Goal: Task Accomplishment & Management: Use online tool/utility

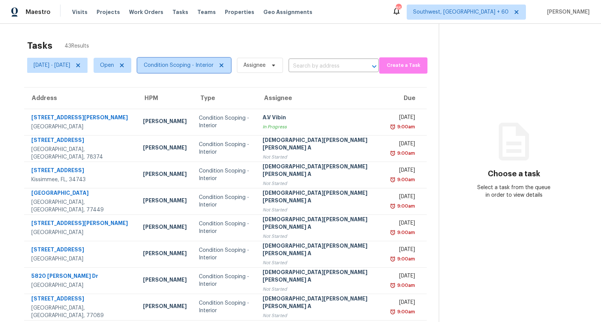
click at [208, 68] on span "Condition Scoping - Interior" at bounding box center [179, 66] width 70 height 8
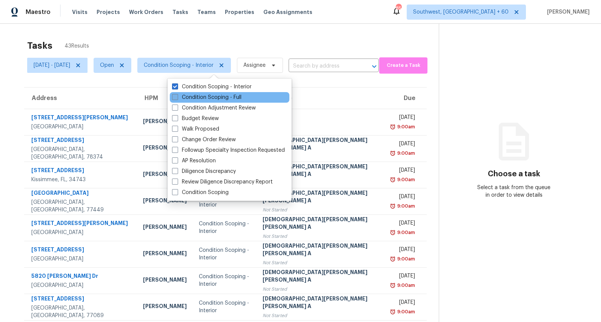
click at [199, 96] on label "Condition Scoping - Full" at bounding box center [206, 98] width 69 height 8
click at [177, 96] on input "Condition Scoping - Full" at bounding box center [174, 96] width 5 height 5
checkbox input "true"
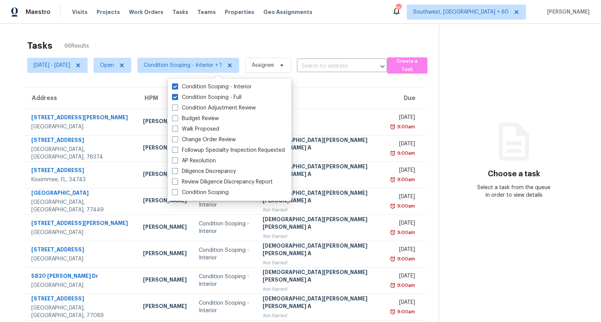
click at [167, 38] on div "Tasks 66 Results" at bounding box center [233, 46] width 412 height 20
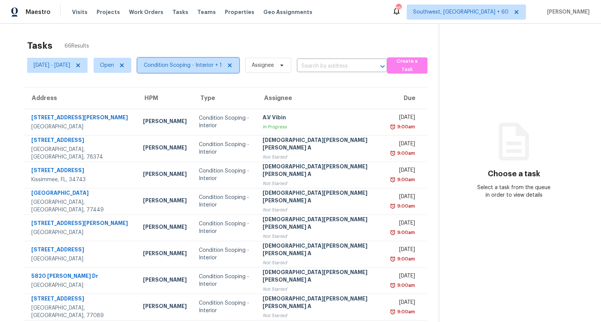
click at [216, 65] on span "Condition Scoping - Interior + 1" at bounding box center [183, 66] width 78 height 8
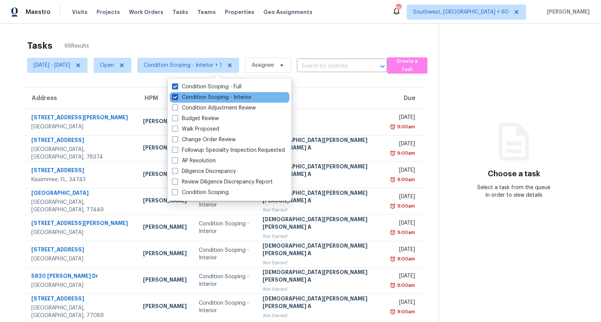
click at [207, 96] on label "Condition Scoping - Interior" at bounding box center [212, 98] width 80 height 8
click at [177, 96] on input "Condition Scoping - Interior" at bounding box center [174, 96] width 5 height 5
checkbox input "false"
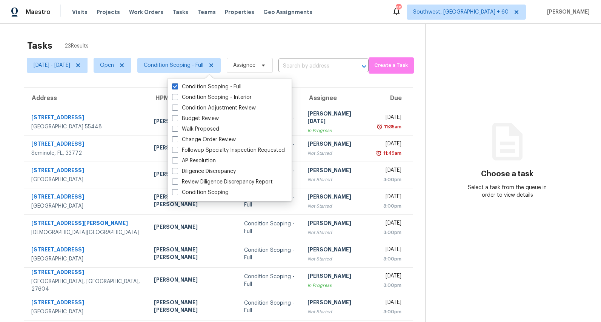
click at [188, 43] on div "Tasks 23 Results" at bounding box center [226, 46] width 398 height 20
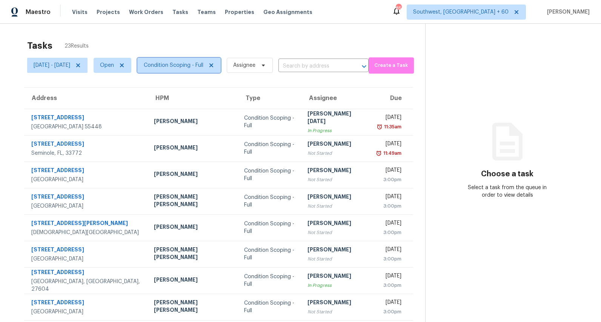
click at [192, 66] on span "Condition Scoping - Full" at bounding box center [174, 66] width 60 height 8
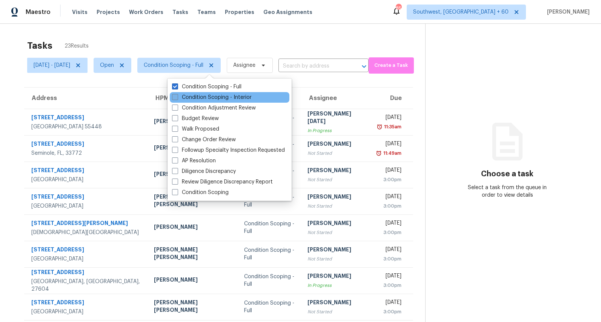
click at [191, 97] on label "Condition Scoping - Interior" at bounding box center [212, 98] width 80 height 8
click at [177, 97] on input "Condition Scoping - Interior" at bounding box center [174, 96] width 5 height 5
checkbox input "true"
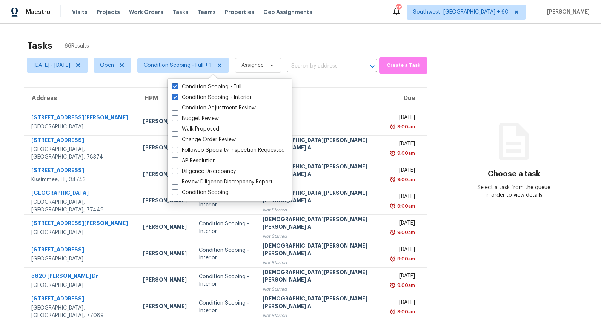
click at [153, 40] on div "Tasks 66 Results" at bounding box center [233, 46] width 412 height 20
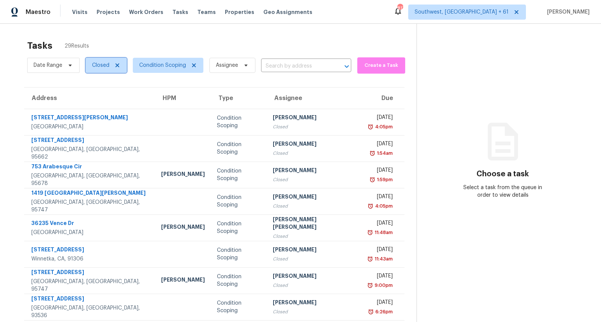
click at [105, 71] on span "Closed" at bounding box center [106, 65] width 41 height 15
click at [101, 110] on label "Blocked" at bounding box center [105, 108] width 30 height 8
click at [95, 109] on input "Blocked" at bounding box center [92, 106] width 5 height 5
checkbox input "true"
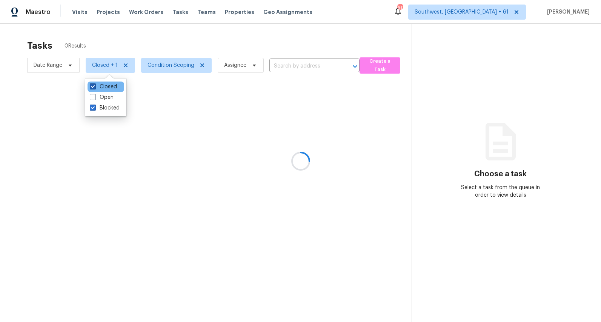
click at [105, 88] on label "Closed" at bounding box center [103, 87] width 27 height 8
click at [95, 88] on input "Closed" at bounding box center [92, 85] width 5 height 5
checkbox input "false"
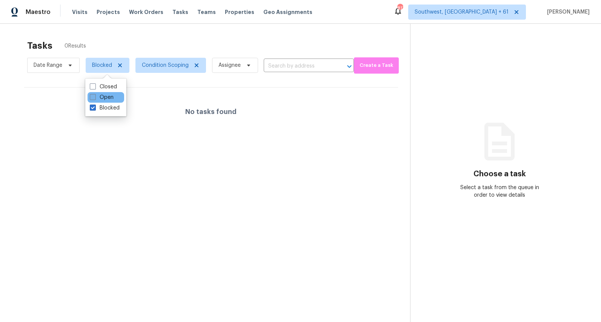
click at [105, 99] on label "Open" at bounding box center [102, 98] width 24 height 8
click at [95, 99] on input "Open" at bounding box center [92, 96] width 5 height 5
checkbox input "true"
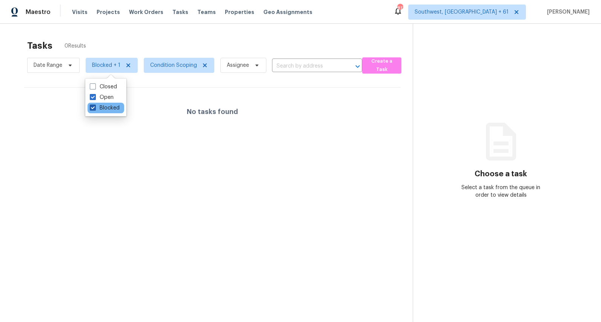
click at [104, 107] on label "Blocked" at bounding box center [105, 108] width 30 height 8
click at [95, 107] on input "Blocked" at bounding box center [92, 106] width 5 height 5
checkbox input "false"
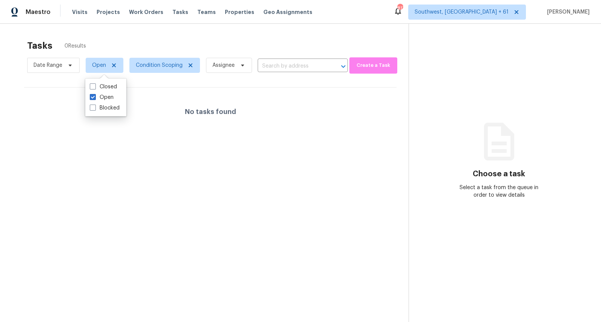
click at [104, 36] on div "Tasks 0 Results" at bounding box center [218, 46] width 382 height 20
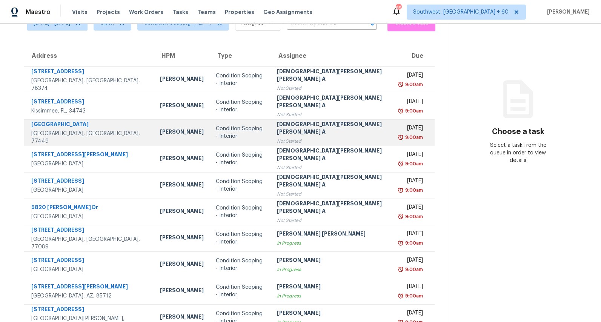
scroll to position [71, 0]
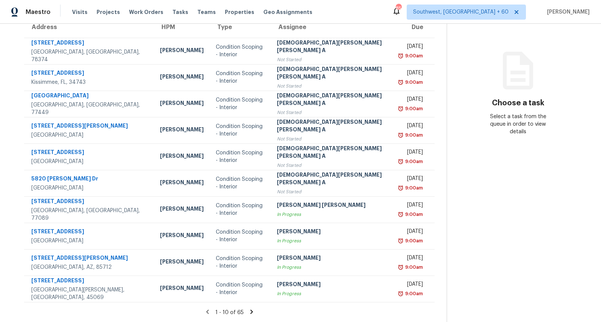
click at [248, 313] on icon at bounding box center [251, 311] width 7 height 7
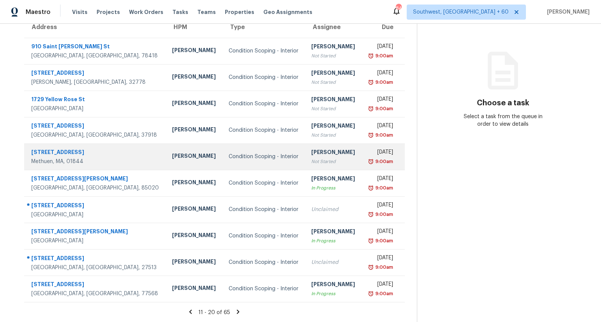
scroll to position [0, 0]
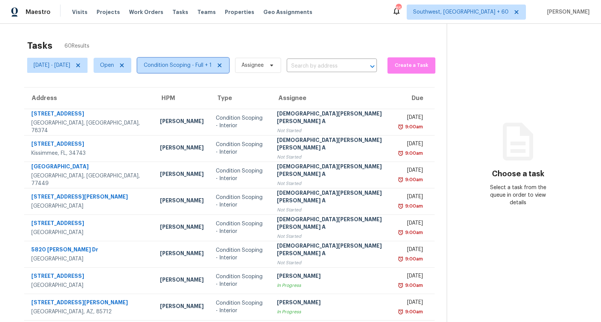
click at [214, 60] on span "Condition Scoping - Full + 1" at bounding box center [183, 65] width 92 height 15
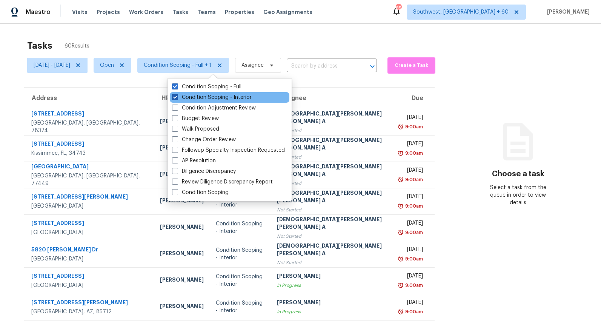
click at [190, 94] on label "Condition Scoping - Interior" at bounding box center [212, 98] width 80 height 8
click at [177, 94] on input "Condition Scoping - Interior" at bounding box center [174, 96] width 5 height 5
checkbox input "false"
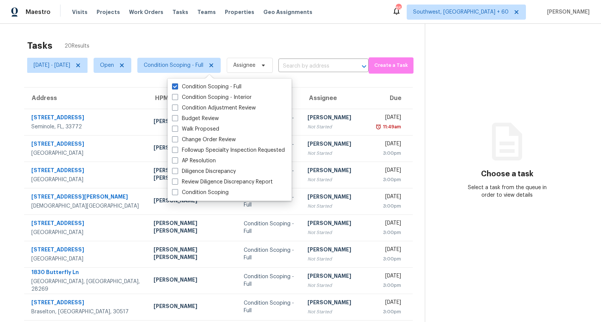
click at [132, 31] on div "Tasks 20 Results Mon, Aug 25 - Mon, Aug 25 Open Condition Scoping - Full Assign…" at bounding box center [300, 209] width 601 height 370
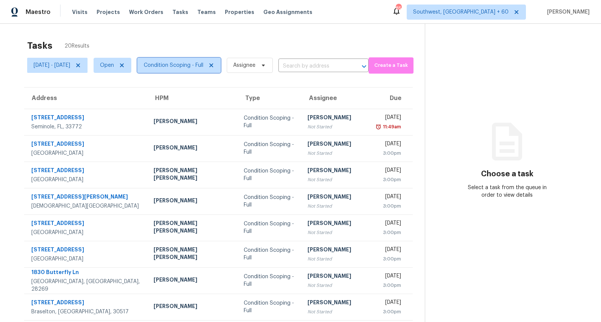
click at [182, 70] on span "Condition Scoping - Full" at bounding box center [178, 65] width 83 height 15
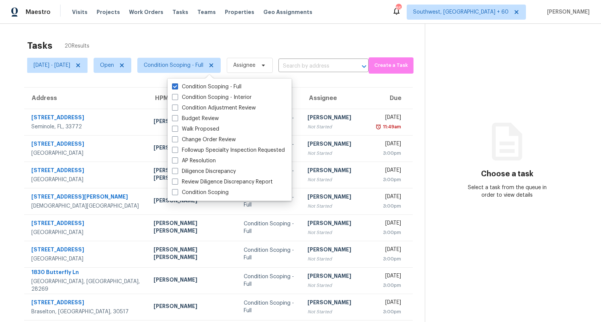
click at [196, 40] on div "Tasks 20 Results" at bounding box center [226, 46] width 398 height 20
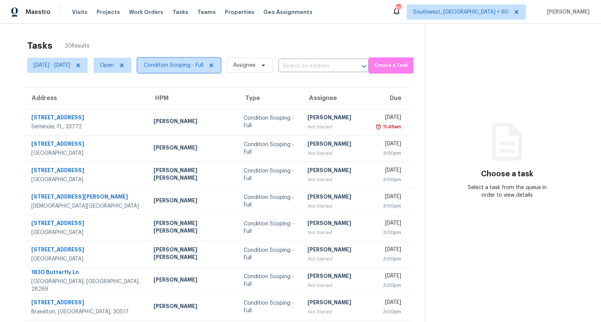
click at [203, 68] on span "Condition Scoping - Full" at bounding box center [174, 66] width 60 height 8
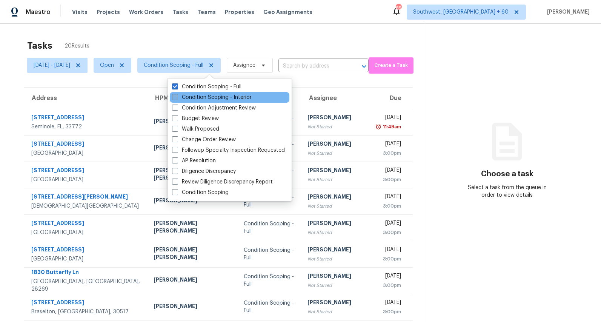
click at [185, 95] on label "Condition Scoping - Interior" at bounding box center [212, 98] width 80 height 8
click at [177, 95] on input "Condition Scoping - Interior" at bounding box center [174, 96] width 5 height 5
checkbox input "true"
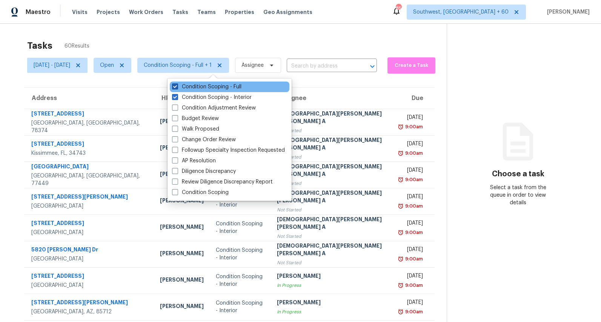
click at [192, 86] on label "Condition Scoping - Full" at bounding box center [206, 87] width 69 height 8
click at [177, 86] on input "Condition Scoping - Full" at bounding box center [174, 85] width 5 height 5
click at [186, 87] on label "Condition Scoping - Full" at bounding box center [206, 87] width 69 height 8
click at [177, 87] on input "Condition Scoping - Full" at bounding box center [174, 85] width 5 height 5
checkbox input "true"
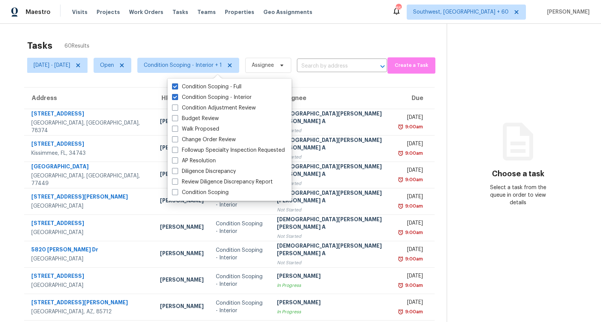
click at [140, 41] on div "Tasks 60 Results" at bounding box center [237, 46] width 420 height 20
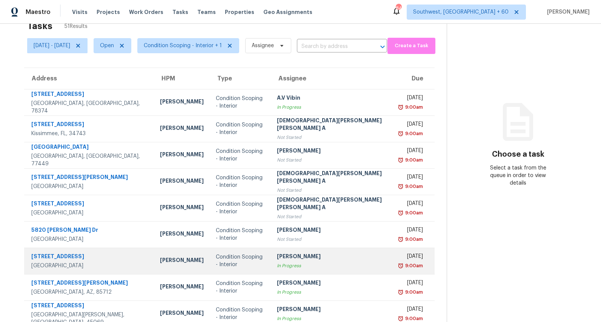
scroll to position [71, 0]
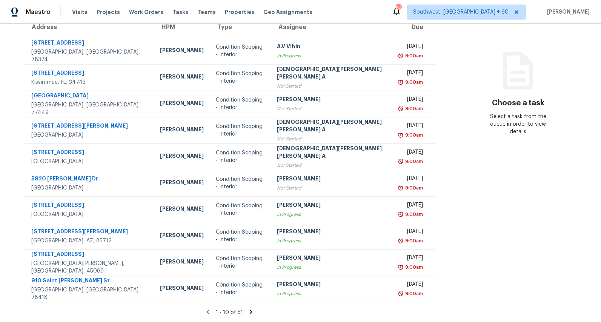
click at [248, 311] on icon at bounding box center [251, 311] width 7 height 7
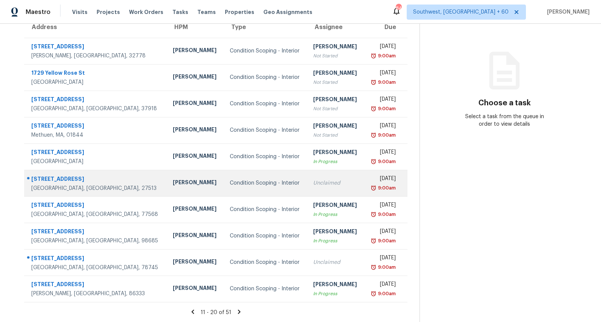
scroll to position [0, 0]
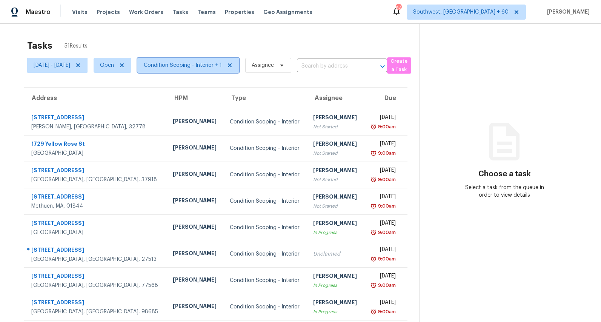
click at [218, 63] on span "Condition Scoping - Interior + 1" at bounding box center [183, 66] width 78 height 8
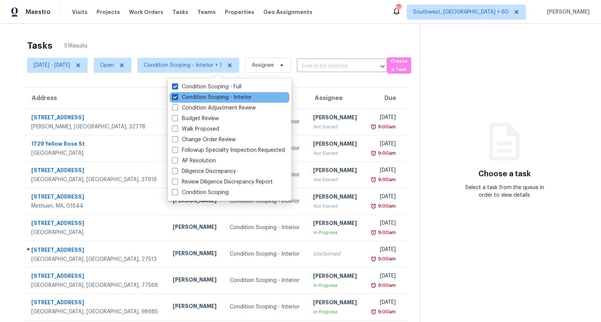
click at [206, 96] on label "Condition Scoping - Interior" at bounding box center [212, 98] width 80 height 8
click at [177, 96] on input "Condition Scoping - Interior" at bounding box center [174, 96] width 5 height 5
checkbox input "false"
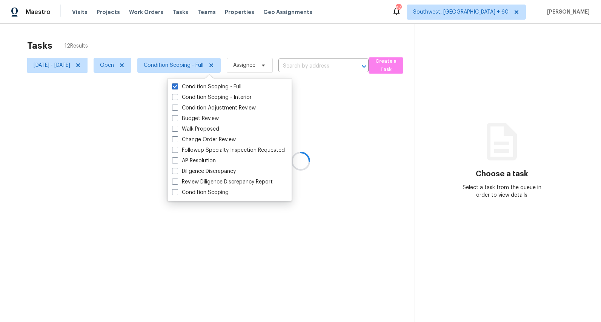
click at [165, 32] on div at bounding box center [300, 161] width 601 height 322
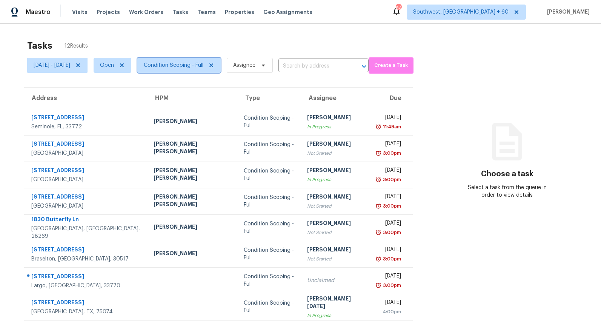
click at [193, 66] on span "Condition Scoping - Full" at bounding box center [174, 66] width 60 height 8
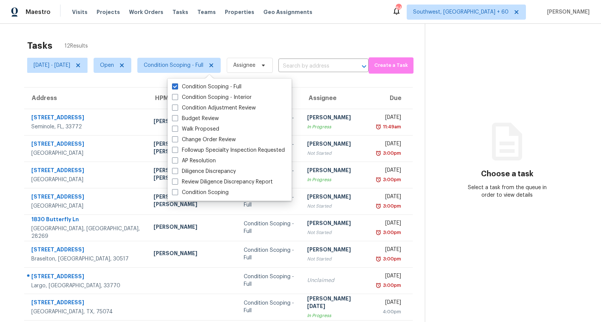
click at [197, 39] on div "Tasks 12 Results" at bounding box center [226, 46] width 398 height 20
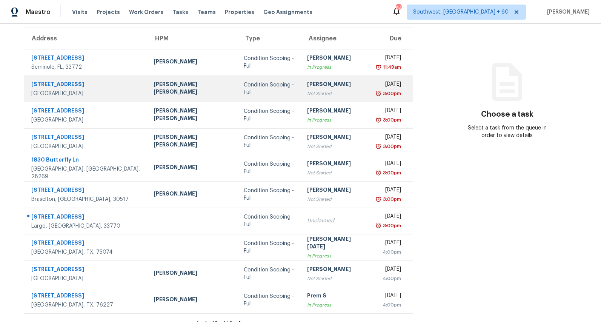
scroll to position [71, 0]
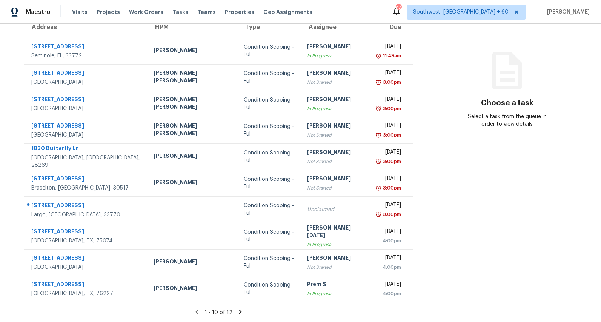
click at [239, 312] on icon at bounding box center [240, 312] width 3 height 4
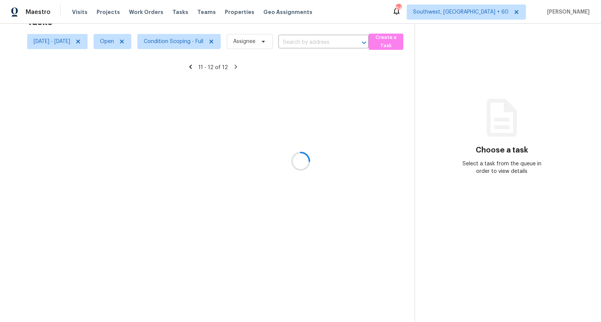
scroll to position [24, 0]
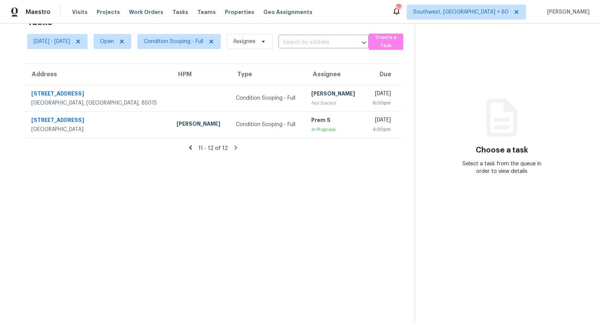
click at [194, 148] on icon at bounding box center [190, 147] width 7 height 7
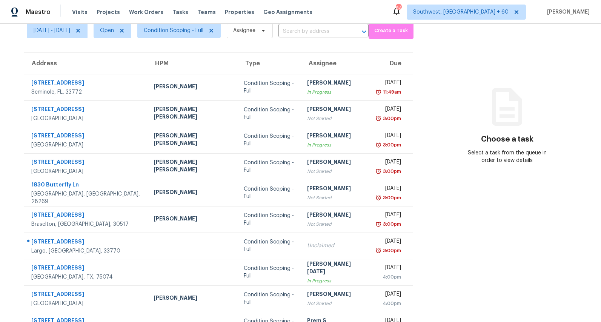
scroll to position [0, 0]
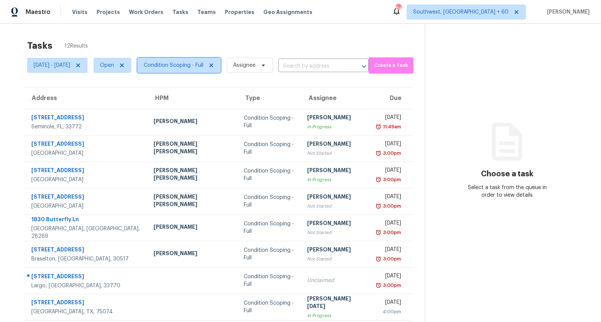
click at [215, 70] on span "Condition Scoping - Full" at bounding box center [178, 65] width 83 height 15
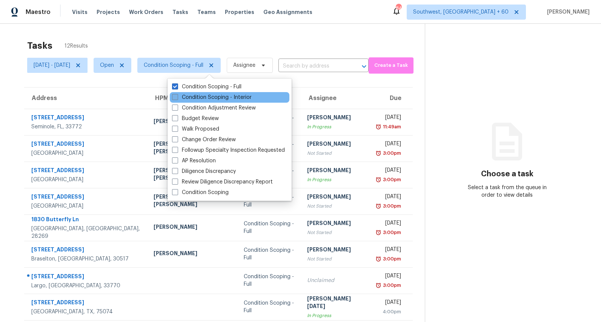
click at [205, 96] on label "Condition Scoping - Interior" at bounding box center [212, 98] width 80 height 8
click at [177, 96] on input "Condition Scoping - Interior" at bounding box center [174, 96] width 5 height 5
checkbox input "true"
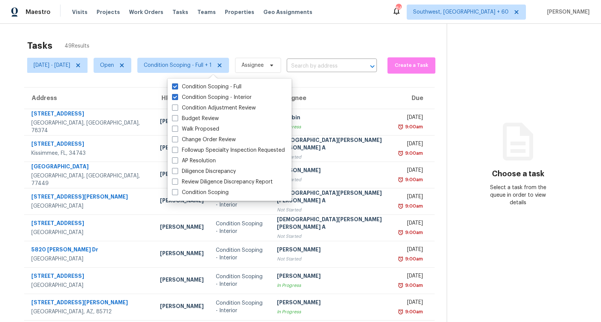
click at [180, 41] on div "Tasks 49 Results" at bounding box center [237, 46] width 420 height 20
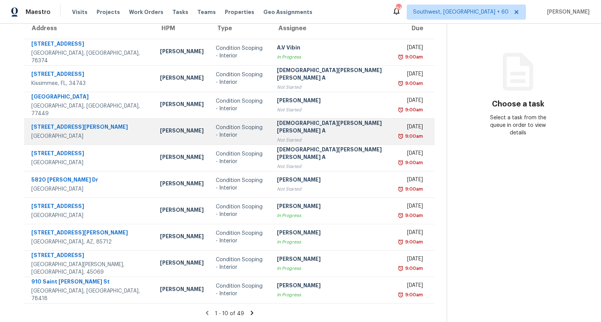
scroll to position [71, 0]
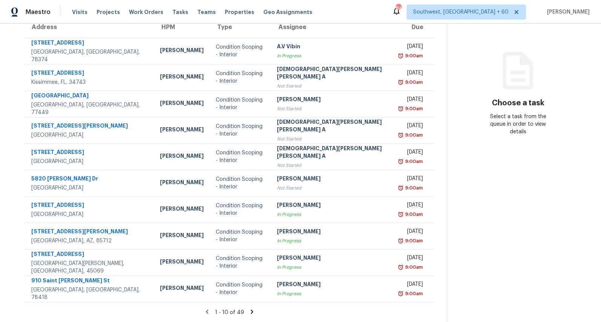
click at [251, 313] on icon at bounding box center [252, 312] width 3 height 4
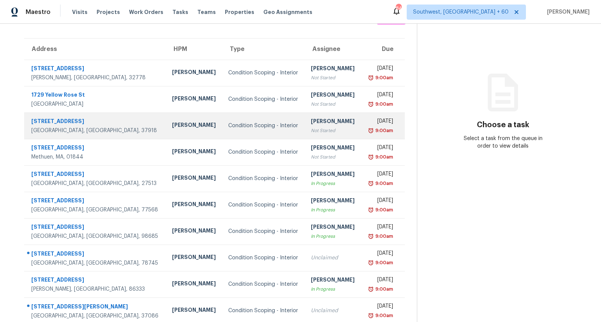
scroll to position [0, 0]
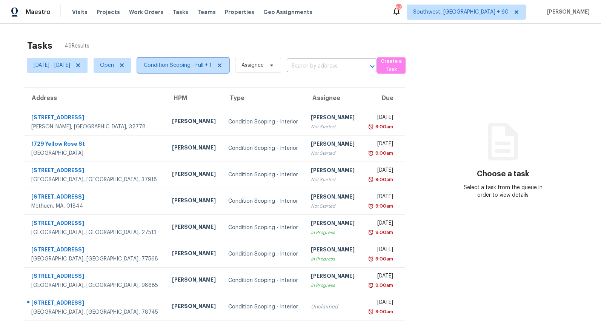
click at [210, 66] on span "Condition Scoping - Full + 1" at bounding box center [178, 66] width 68 height 8
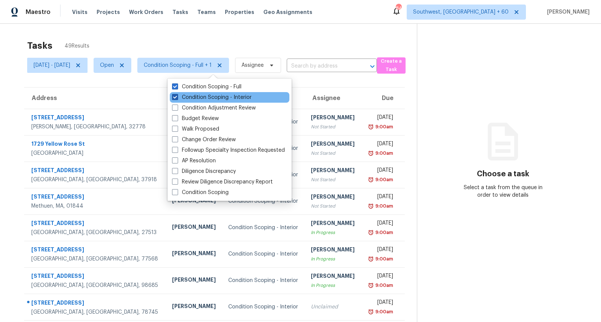
click at [196, 97] on label "Condition Scoping - Interior" at bounding box center [212, 98] width 80 height 8
click at [177, 97] on input "Condition Scoping - Interior" at bounding box center [174, 96] width 5 height 5
checkbox input "false"
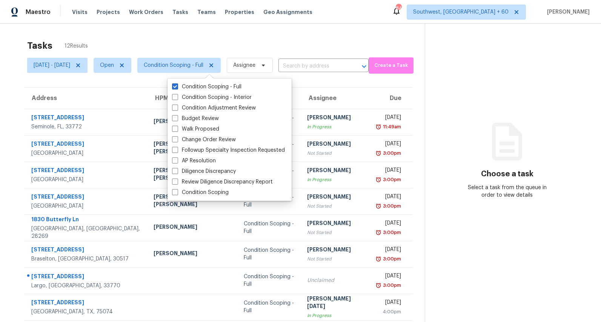
click at [155, 34] on div "Tasks 12 Results Mon, Aug 25 - Mon, Aug 25 Open Condition Scoping - Full Assign…" at bounding box center [300, 209] width 601 height 370
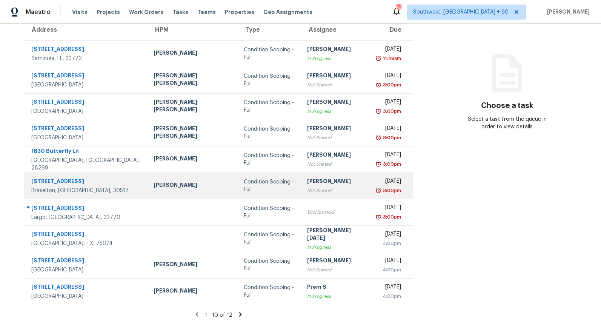
scroll to position [71, 0]
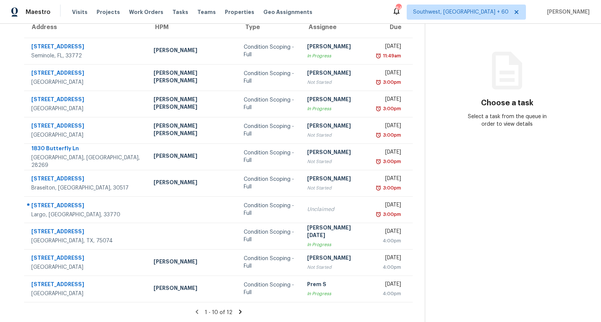
click at [239, 312] on icon at bounding box center [240, 312] width 3 height 4
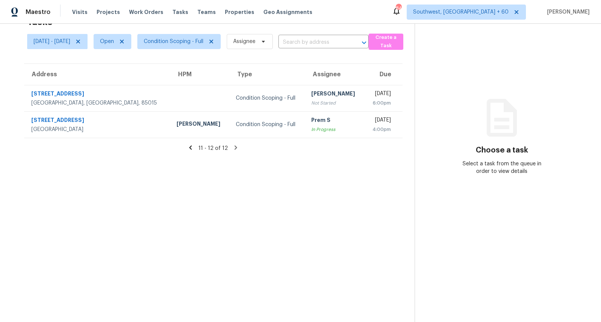
click at [194, 148] on icon at bounding box center [190, 147] width 7 height 7
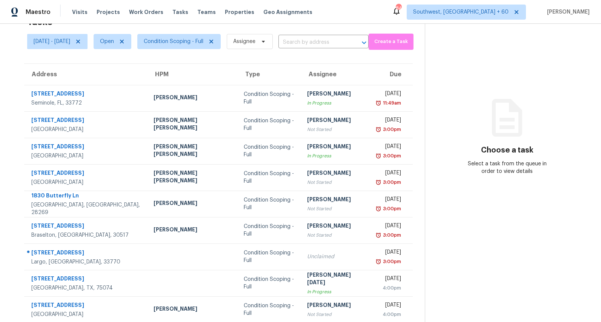
scroll to position [71, 0]
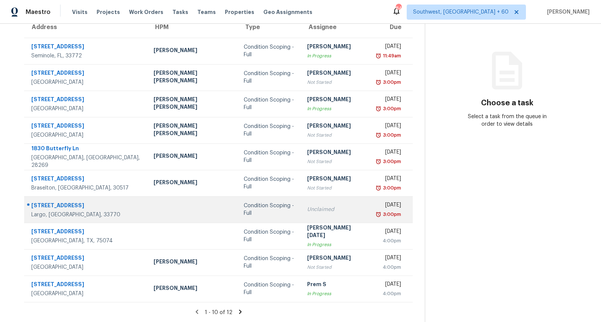
click at [244, 207] on div "Condition Scoping - Full" at bounding box center [269, 209] width 51 height 15
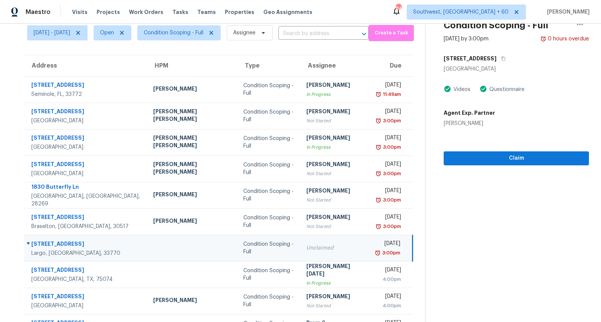
scroll to position [32, 0]
click at [501, 59] on icon "button" at bounding box center [503, 59] width 5 height 5
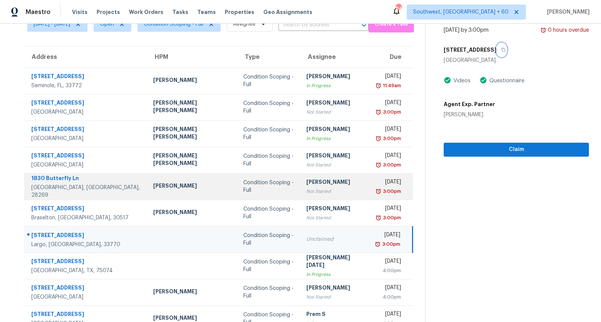
scroll to position [0, 0]
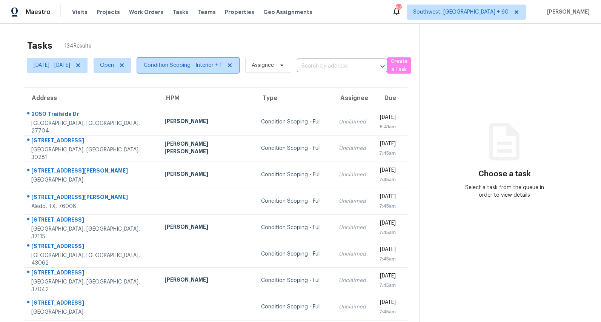
click at [211, 68] on span "Condition Scoping - Interior + 1" at bounding box center [183, 66] width 78 height 8
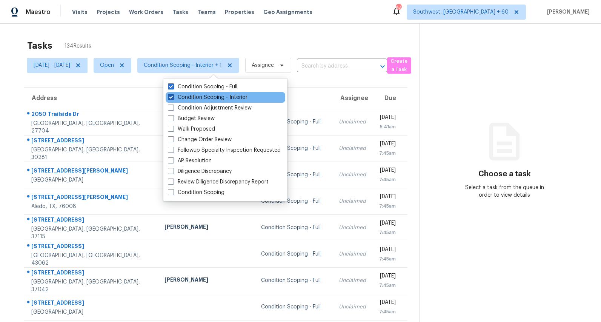
click at [201, 97] on label "Condition Scoping - Interior" at bounding box center [208, 98] width 80 height 8
click at [173, 97] on input "Condition Scoping - Interior" at bounding box center [170, 96] width 5 height 5
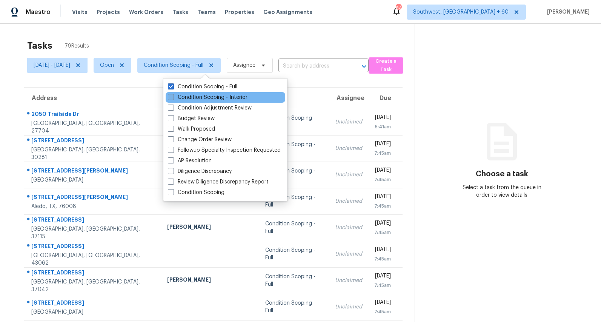
click at [201, 97] on label "Condition Scoping - Interior" at bounding box center [208, 98] width 80 height 8
click at [173, 97] on input "Condition Scoping - Interior" at bounding box center [170, 96] width 5 height 5
checkbox input "true"
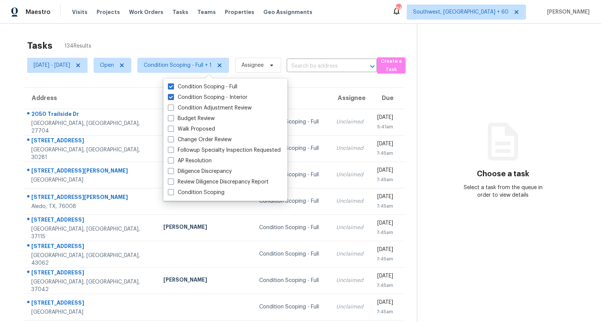
click at [157, 39] on div "Tasks 134 Results" at bounding box center [222, 46] width 390 height 20
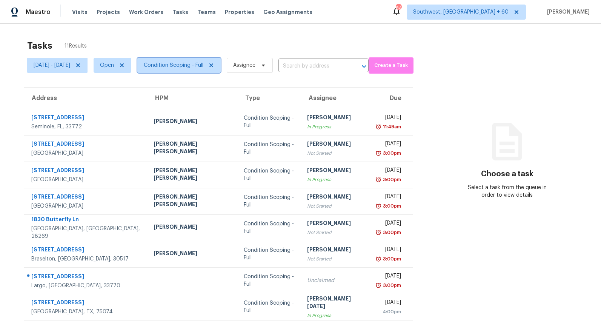
click at [203, 64] on span "Condition Scoping - Full" at bounding box center [174, 66] width 60 height 8
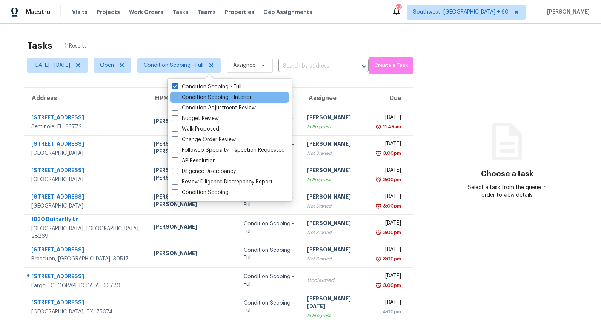
click at [198, 95] on label "Condition Scoping - Interior" at bounding box center [212, 98] width 80 height 8
click at [177, 95] on input "Condition Scoping - Interior" at bounding box center [174, 96] width 5 height 5
checkbox input "true"
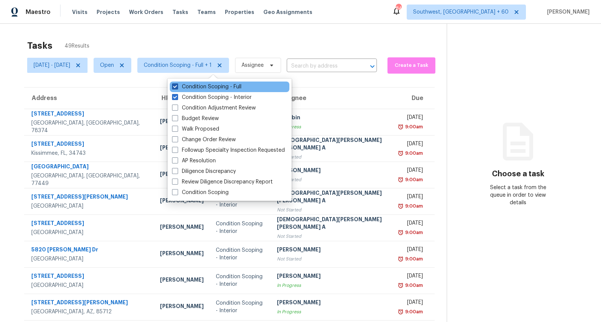
click at [196, 85] on label "Condition Scoping - Full" at bounding box center [206, 87] width 69 height 8
click at [177, 85] on input "Condition Scoping - Full" at bounding box center [174, 85] width 5 height 5
checkbox input "false"
click at [200, 43] on div "Tasks 38 Results" at bounding box center [237, 46] width 420 height 20
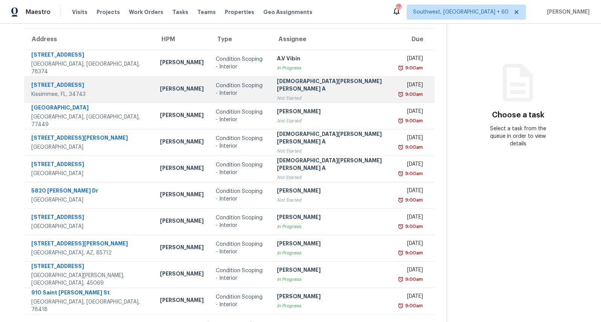
scroll to position [71, 0]
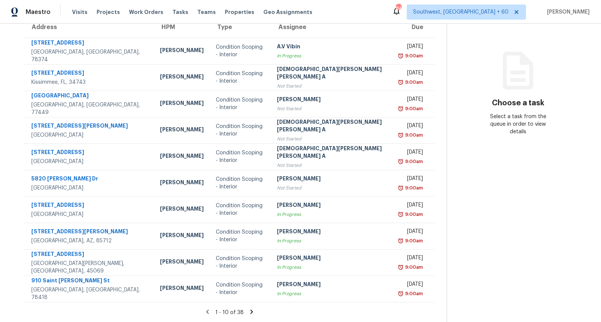
click at [250, 312] on icon at bounding box center [251, 312] width 3 height 4
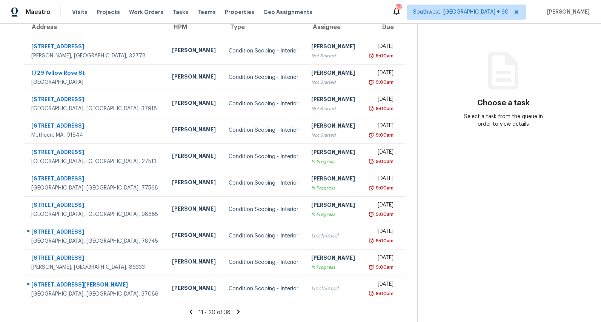
click at [242, 314] on icon at bounding box center [238, 311] width 7 height 7
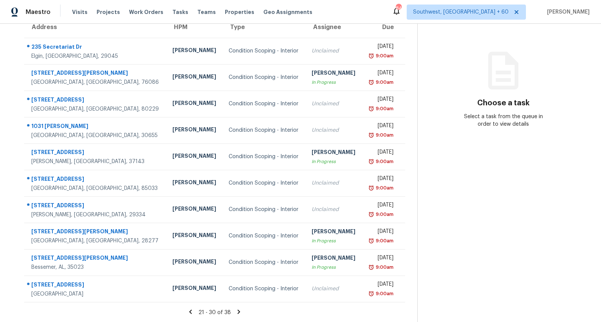
click at [240, 311] on icon at bounding box center [239, 312] width 3 height 4
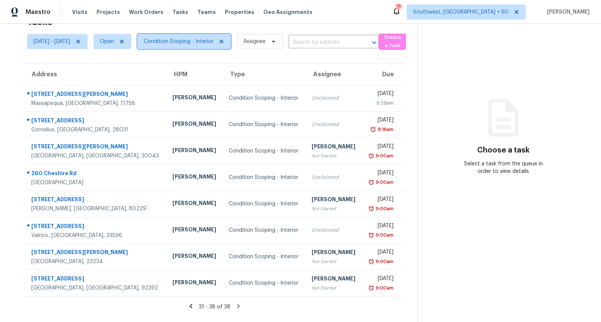
click at [199, 43] on span "Condition Scoping - Interior" at bounding box center [179, 42] width 70 height 8
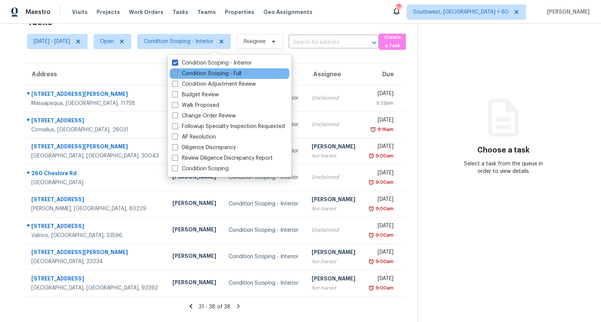
click at [199, 74] on label "Condition Scoping - Full" at bounding box center [206, 74] width 69 height 8
click at [177, 74] on input "Condition Scoping - Full" at bounding box center [174, 72] width 5 height 5
checkbox input "true"
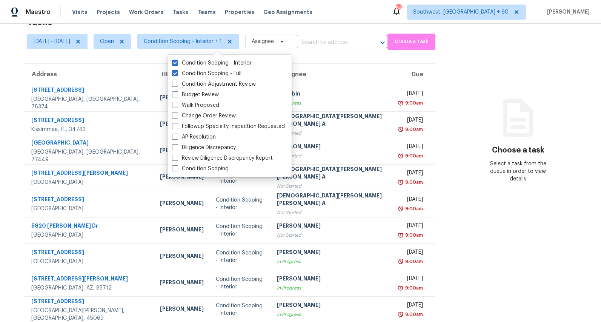
click at [352, 14] on div "Maestro Visits Projects Work Orders Tasks Teams Properties Geo Assignments 846 …" at bounding box center [300, 12] width 601 height 24
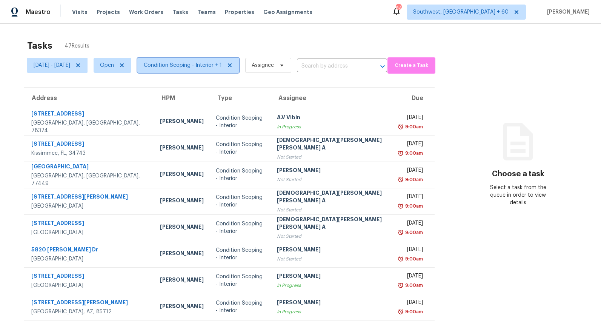
click at [200, 68] on span "Condition Scoping - Interior + 1" at bounding box center [183, 66] width 78 height 8
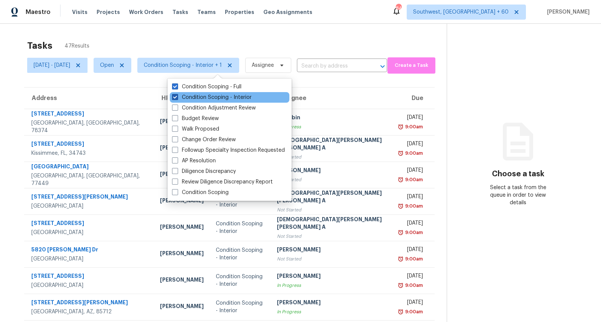
click at [195, 101] on label "Condition Scoping - Interior" at bounding box center [212, 98] width 80 height 8
click at [177, 99] on input "Condition Scoping - Interior" at bounding box center [174, 96] width 5 height 5
checkbox input "false"
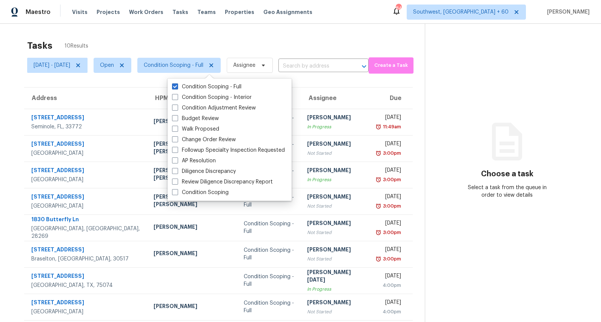
click at [194, 39] on div "Tasks 10 Results" at bounding box center [226, 46] width 398 height 20
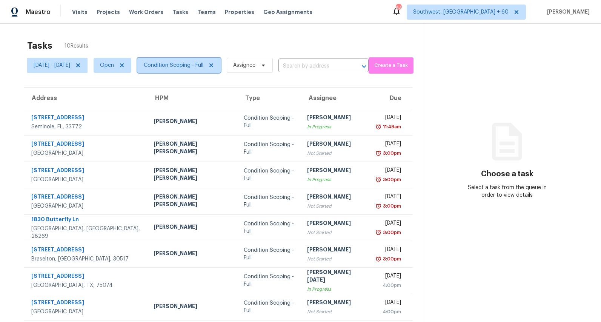
click at [199, 59] on span "Condition Scoping - Full" at bounding box center [178, 65] width 83 height 15
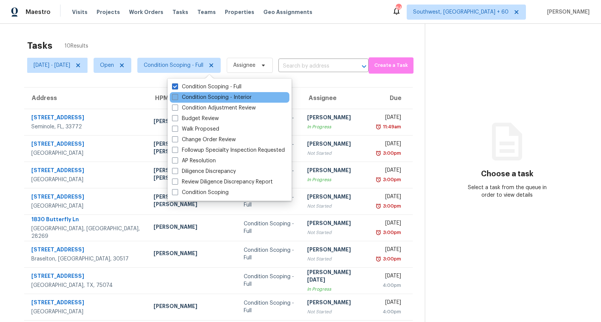
click at [196, 97] on label "Condition Scoping - Interior" at bounding box center [212, 98] width 80 height 8
click at [177, 97] on input "Condition Scoping - Interior" at bounding box center [174, 96] width 5 height 5
checkbox input "true"
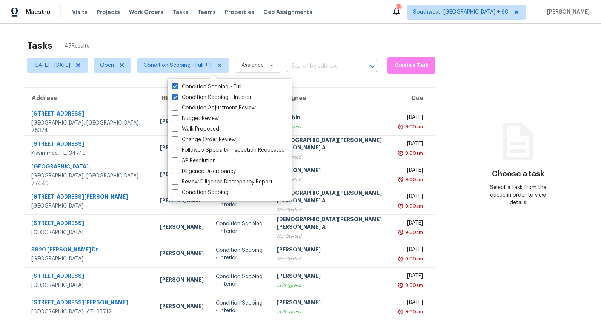
click at [162, 42] on div "Tasks 47 Results" at bounding box center [237, 46] width 420 height 20
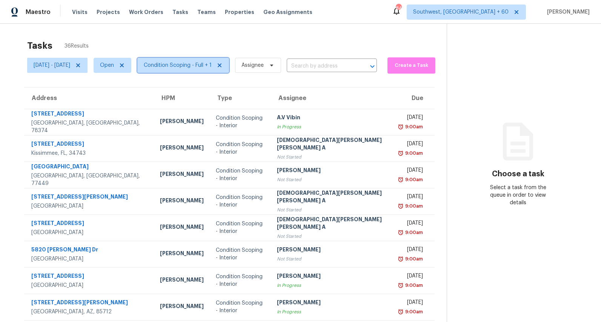
click at [206, 66] on span "Condition Scoping - Full + 1" at bounding box center [178, 66] width 68 height 8
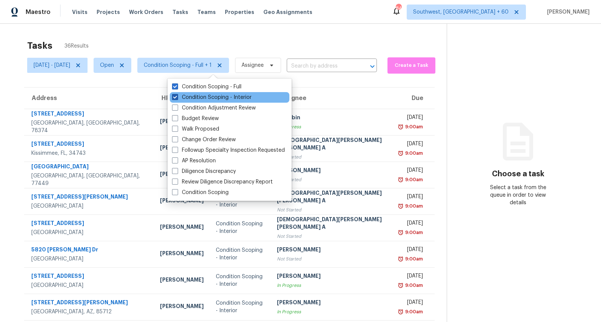
click at [194, 99] on label "Condition Scoping - Interior" at bounding box center [212, 98] width 80 height 8
click at [177, 99] on input "Condition Scoping - Interior" at bounding box center [174, 96] width 5 height 5
checkbox input "false"
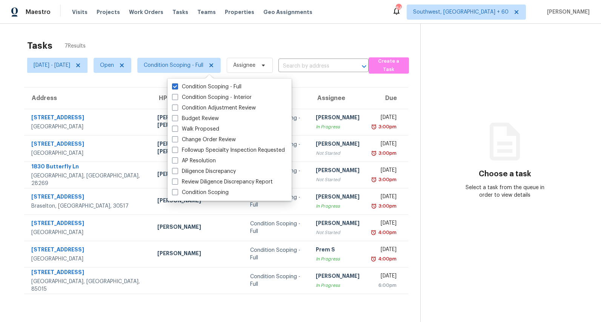
click at [166, 29] on div "Tasks 7 Results Mon, Aug 25 - Mon, Aug 25 Open Condition Scoping - Full Assigne…" at bounding box center [300, 185] width 601 height 322
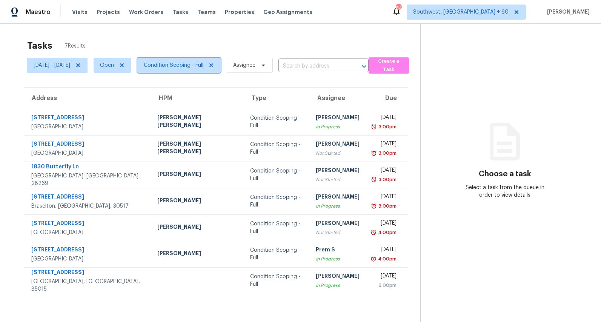
click at [188, 68] on span "Condition Scoping - Full" at bounding box center [174, 66] width 60 height 8
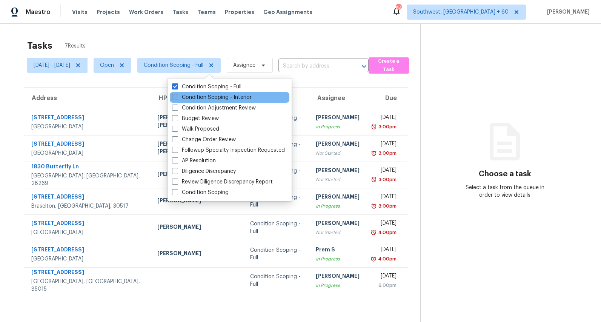
click at [187, 99] on label "Condition Scoping - Interior" at bounding box center [212, 98] width 80 height 8
click at [177, 99] on input "Condition Scoping - Interior" at bounding box center [174, 96] width 5 height 5
checkbox input "true"
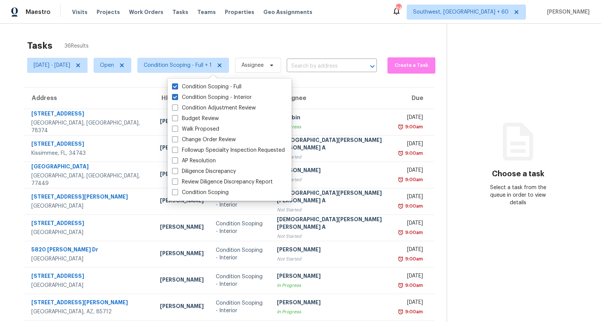
click at [168, 38] on div "Tasks 36 Results" at bounding box center [237, 46] width 420 height 20
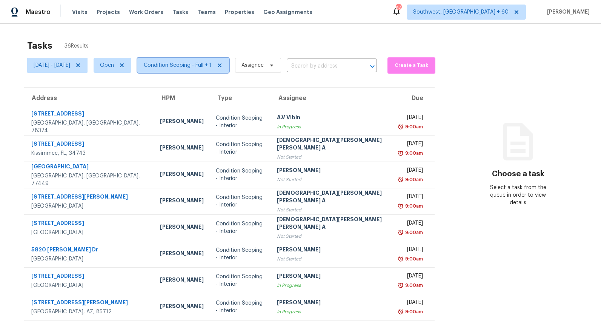
click at [193, 63] on span "Condition Scoping - Full + 1" at bounding box center [178, 66] width 68 height 8
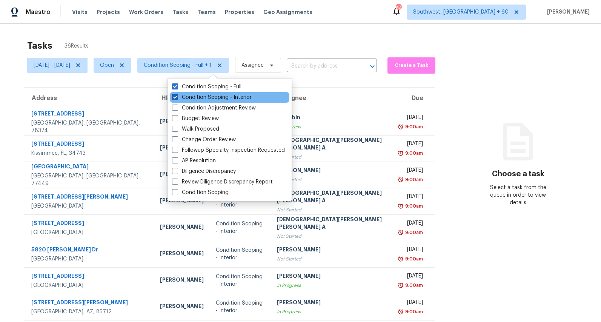
click at [191, 97] on label "Condition Scoping - Interior" at bounding box center [212, 98] width 80 height 8
click at [177, 97] on input "Condition Scoping - Interior" at bounding box center [174, 96] width 5 height 5
checkbox input "false"
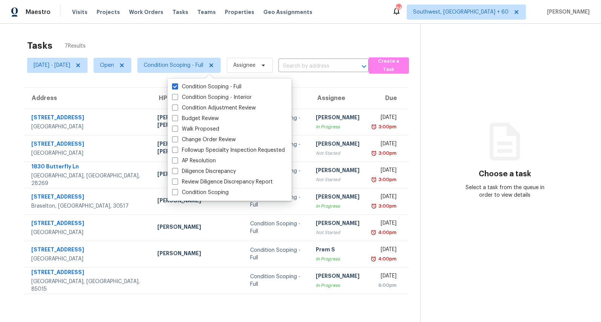
click at [177, 40] on div "Tasks 7 Results" at bounding box center [223, 46] width 393 height 20
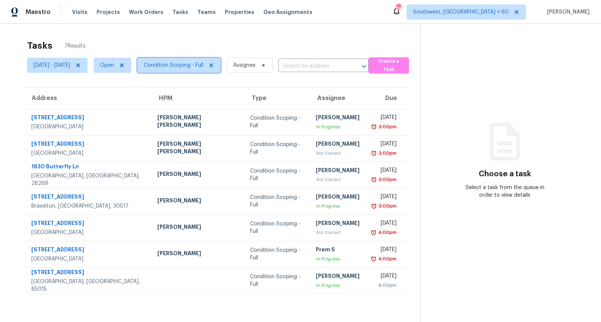
click at [182, 63] on span "Condition Scoping - Full" at bounding box center [174, 66] width 60 height 8
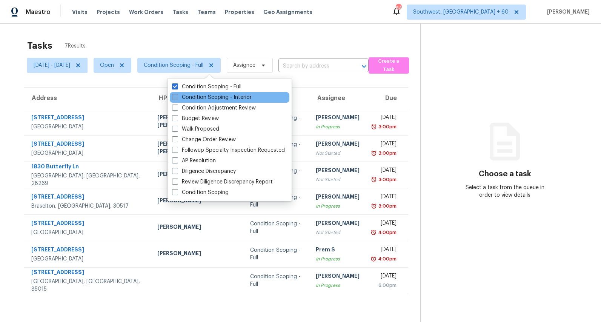
click at [186, 99] on label "Condition Scoping - Interior" at bounding box center [212, 98] width 80 height 8
click at [177, 99] on input "Condition Scoping - Interior" at bounding box center [174, 96] width 5 height 5
checkbox input "true"
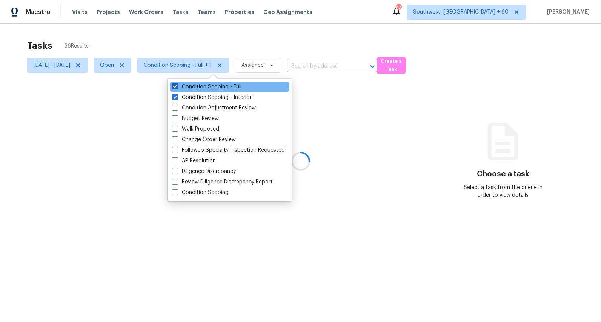
click at [186, 88] on label "Condition Scoping - Full" at bounding box center [206, 87] width 69 height 8
click at [177, 88] on input "Condition Scoping - Full" at bounding box center [174, 85] width 5 height 5
checkbox input "false"
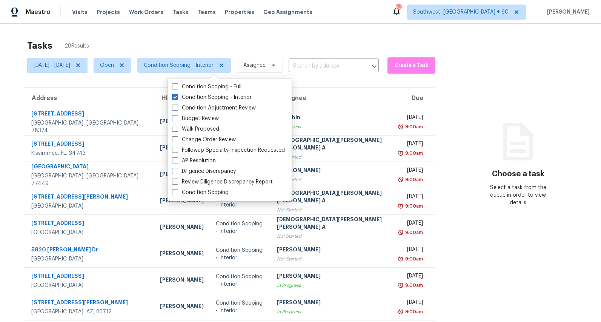
click at [173, 42] on div "Tasks 28 Results" at bounding box center [237, 46] width 420 height 20
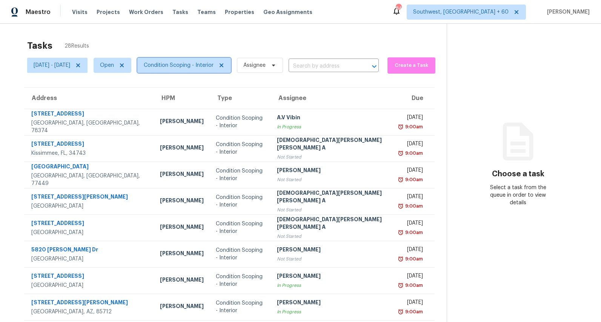
click at [200, 64] on span "Condition Scoping - Interior" at bounding box center [179, 66] width 70 height 8
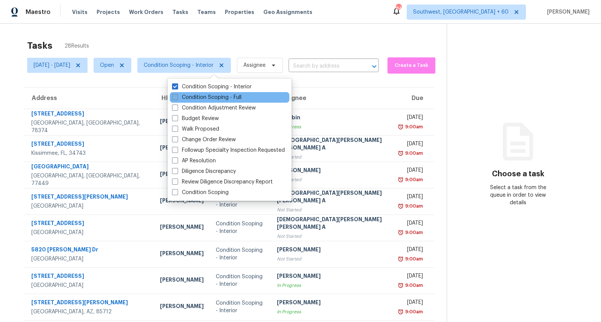
click at [198, 97] on label "Condition Scoping - Full" at bounding box center [206, 98] width 69 height 8
click at [177, 97] on input "Condition Scoping - Full" at bounding box center [174, 96] width 5 height 5
checkbox input "true"
click at [169, 41] on div "Tasks 35 Results" at bounding box center [237, 46] width 420 height 20
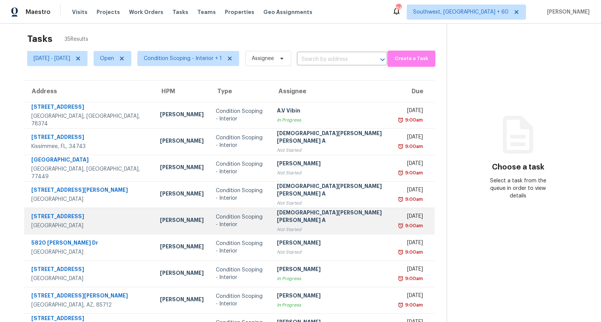
scroll to position [6, 0]
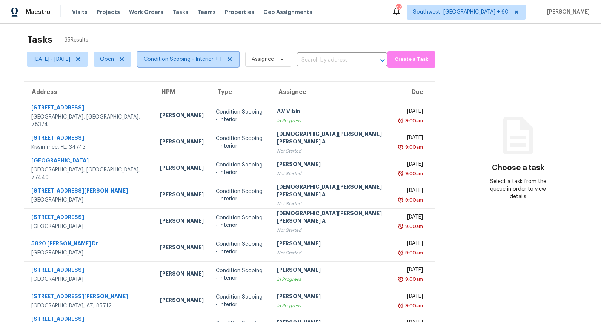
click at [226, 53] on span "Condition Scoping - Interior + 1" at bounding box center [188, 59] width 102 height 15
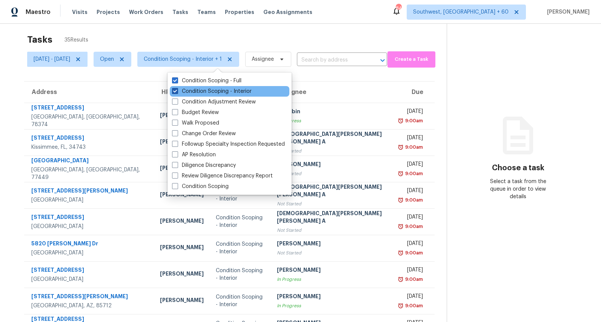
click at [212, 89] on label "Condition Scoping - Interior" at bounding box center [212, 92] width 80 height 8
click at [177, 89] on input "Condition Scoping - Interior" at bounding box center [174, 90] width 5 height 5
checkbox input "false"
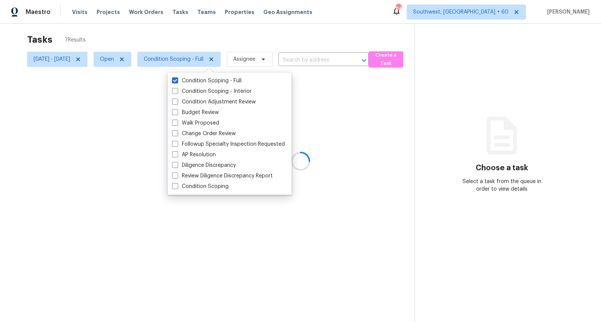
click at [174, 37] on div at bounding box center [300, 161] width 601 height 322
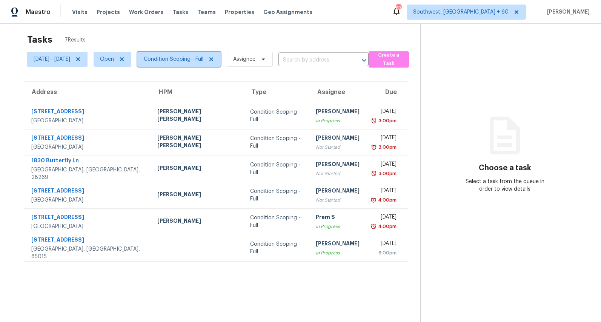
click at [200, 60] on span "Condition Scoping - Full" at bounding box center [174, 59] width 60 height 8
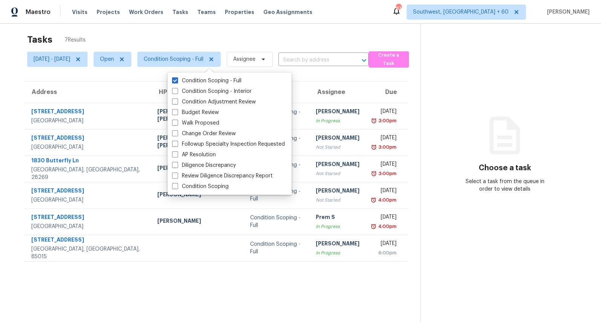
click at [207, 37] on div "Tasks 7 Results" at bounding box center [223, 40] width 393 height 20
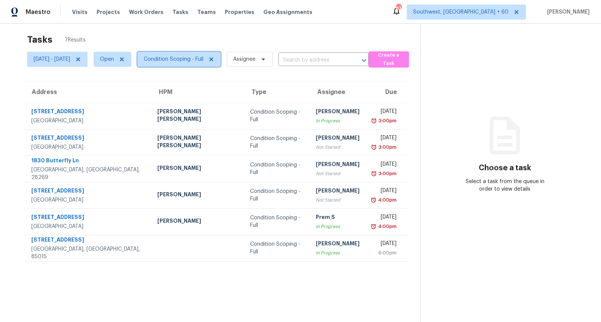
click at [203, 56] on span "Condition Scoping - Full" at bounding box center [174, 59] width 60 height 8
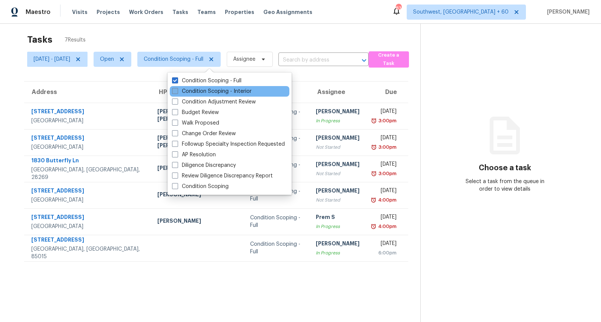
click at [199, 89] on label "Condition Scoping - Interior" at bounding box center [212, 92] width 80 height 8
click at [177, 89] on input "Condition Scoping - Interior" at bounding box center [174, 90] width 5 height 5
checkbox input "true"
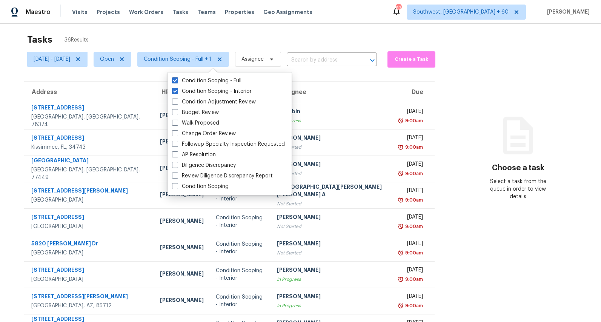
click at [175, 35] on div "Tasks 36 Results" at bounding box center [237, 40] width 420 height 20
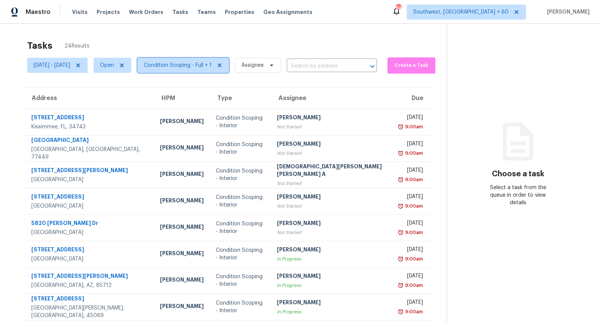
click at [202, 68] on span "Condition Scoping - Full + 1" at bounding box center [178, 66] width 68 height 8
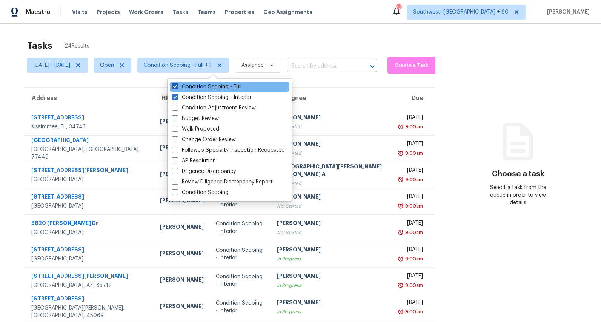
click at [203, 87] on label "Condition Scoping - Full" at bounding box center [206, 87] width 69 height 8
click at [177, 87] on input "Condition Scoping - Full" at bounding box center [174, 85] width 5 height 5
checkbox input "false"
click at [185, 29] on div "Tasks 18 Results [DATE] - [DATE] Open Condition Scoping - Interior Assignee ​ C…" at bounding box center [300, 209] width 601 height 370
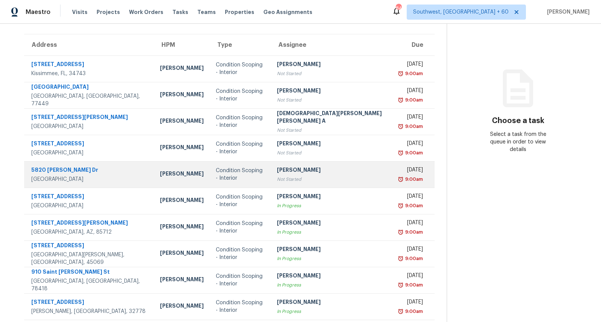
scroll to position [71, 0]
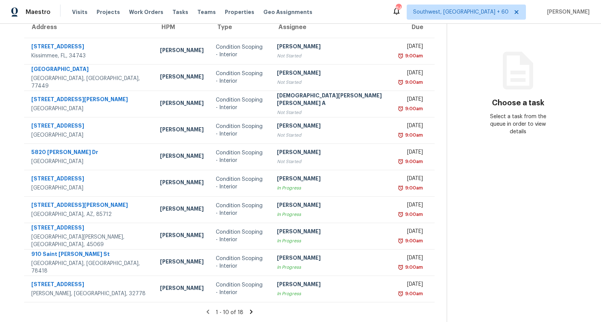
click at [250, 313] on icon at bounding box center [251, 312] width 3 height 4
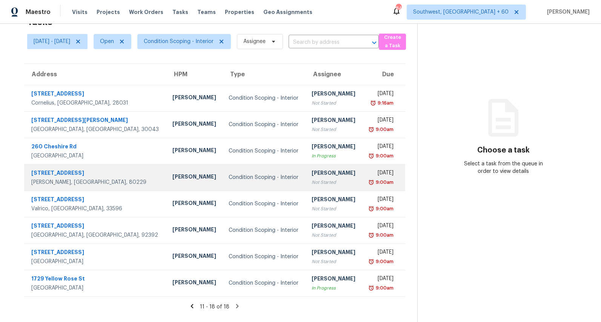
scroll to position [0, 0]
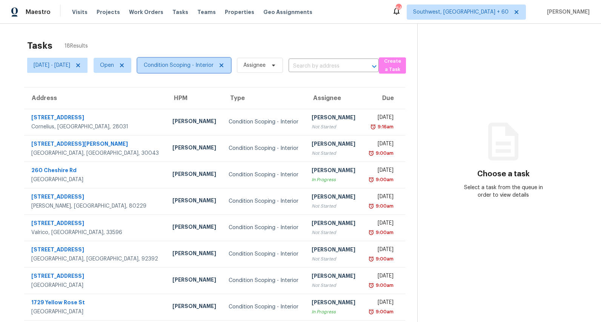
click at [206, 66] on span "Condition Scoping - Interior" at bounding box center [179, 66] width 70 height 8
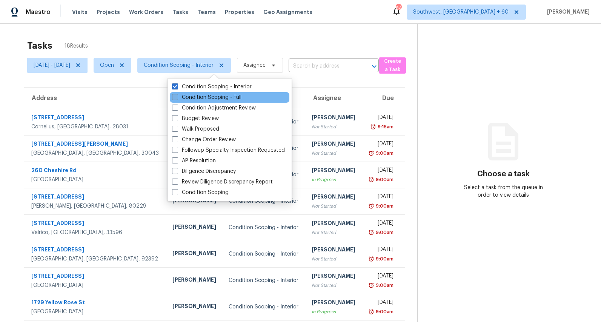
click at [193, 95] on label "Condition Scoping - Full" at bounding box center [206, 98] width 69 height 8
click at [177, 95] on input "Condition Scoping - Full" at bounding box center [174, 96] width 5 height 5
checkbox input "true"
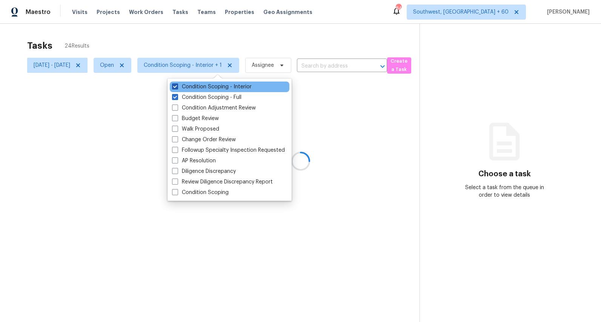
click at [193, 89] on label "Condition Scoping - Interior" at bounding box center [212, 87] width 80 height 8
click at [177, 88] on input "Condition Scoping - Interior" at bounding box center [174, 85] width 5 height 5
checkbox input "false"
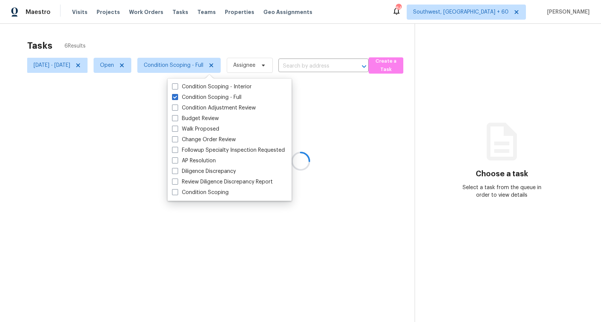
click at [173, 39] on div "Tasks 6 Results" at bounding box center [221, 46] width 388 height 20
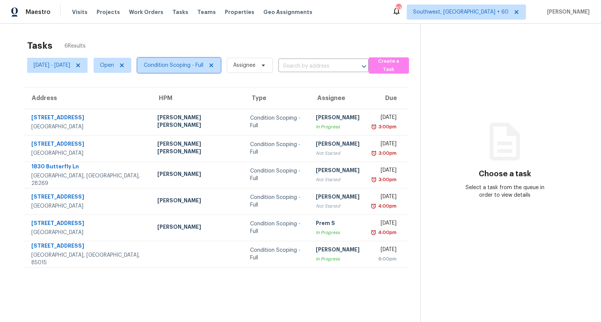
click at [192, 68] on span "Condition Scoping - Full" at bounding box center [174, 66] width 60 height 8
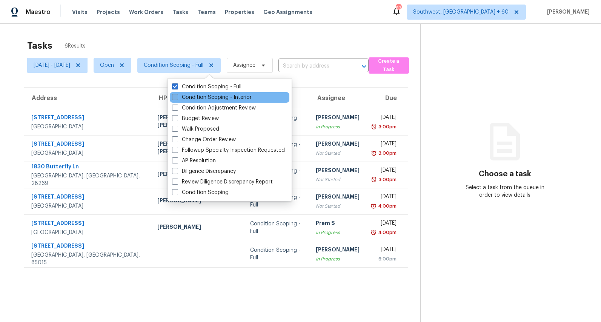
click at [187, 98] on label "Condition Scoping - Interior" at bounding box center [212, 98] width 80 height 8
click at [177, 98] on input "Condition Scoping - Interior" at bounding box center [174, 96] width 5 height 5
checkbox input "true"
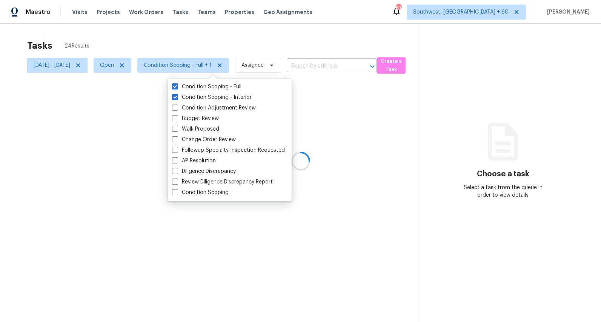
click at [124, 37] on div at bounding box center [300, 161] width 601 height 322
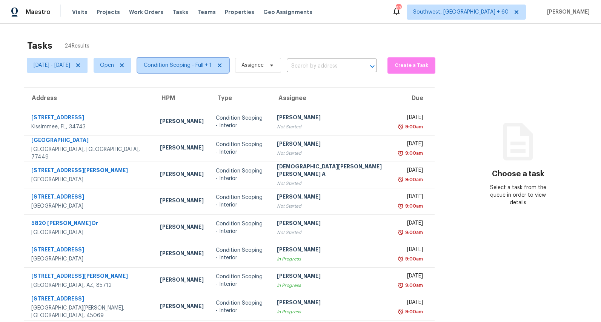
click at [195, 63] on span "Condition Scoping - Full + 1" at bounding box center [178, 66] width 68 height 8
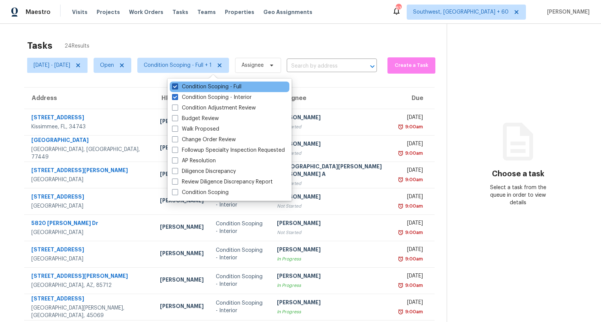
click at [192, 86] on label "Condition Scoping - Full" at bounding box center [206, 87] width 69 height 8
click at [177, 86] on input "Condition Scoping - Full" at bounding box center [174, 85] width 5 height 5
checkbox input "false"
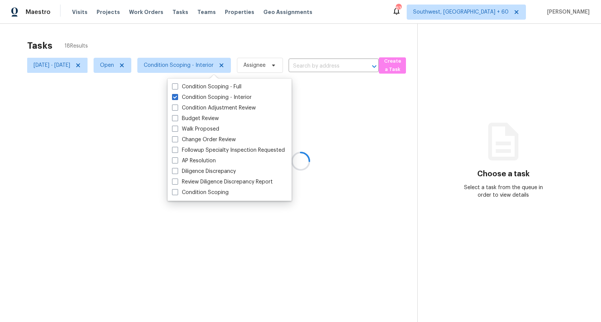
click at [159, 40] on div at bounding box center [300, 161] width 601 height 322
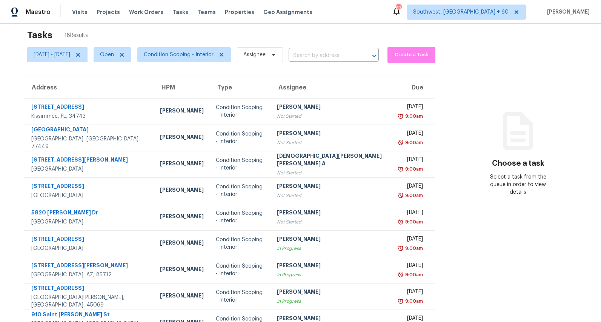
scroll to position [6, 0]
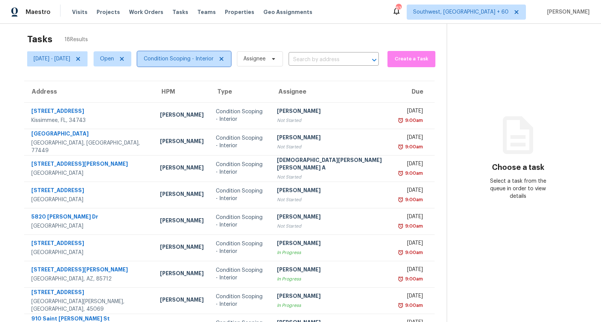
click at [212, 61] on span "Condition Scoping - Interior" at bounding box center [179, 59] width 70 height 8
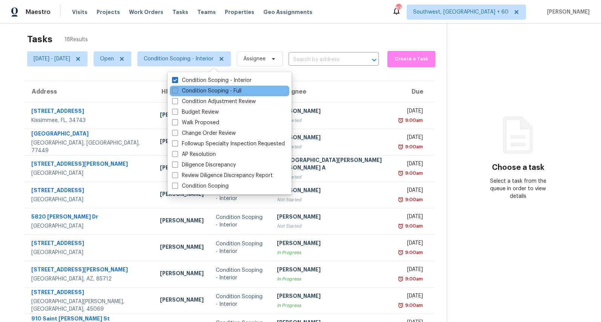
click at [201, 94] on label "Condition Scoping - Full" at bounding box center [206, 91] width 69 height 8
click at [177, 92] on input "Condition Scoping - Full" at bounding box center [174, 89] width 5 height 5
checkbox input "true"
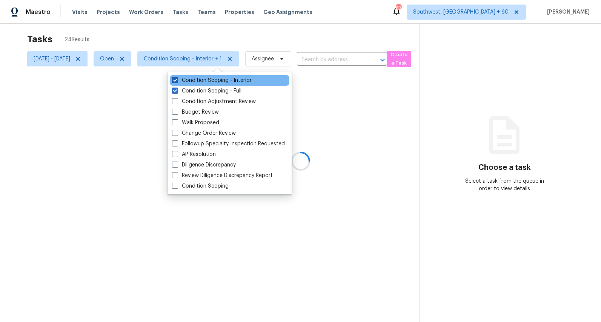
click at [194, 80] on label "Condition Scoping - Interior" at bounding box center [212, 81] width 80 height 8
click at [177, 80] on input "Condition Scoping - Interior" at bounding box center [174, 79] width 5 height 5
checkbox input "false"
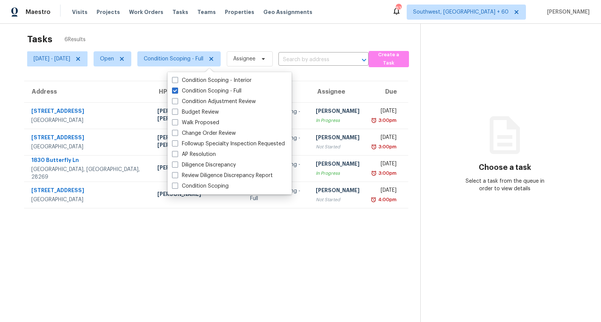
click at [262, 40] on div "Tasks 6 Results" at bounding box center [223, 39] width 393 height 20
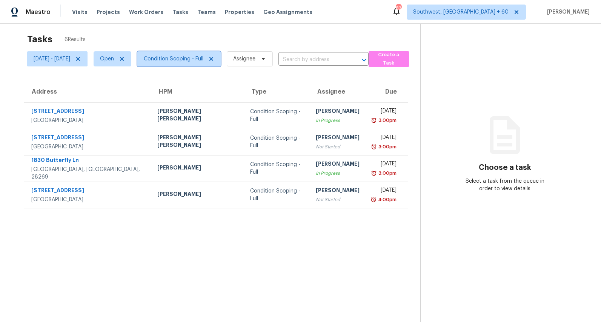
click at [209, 54] on span "Condition Scoping - Full" at bounding box center [178, 58] width 83 height 15
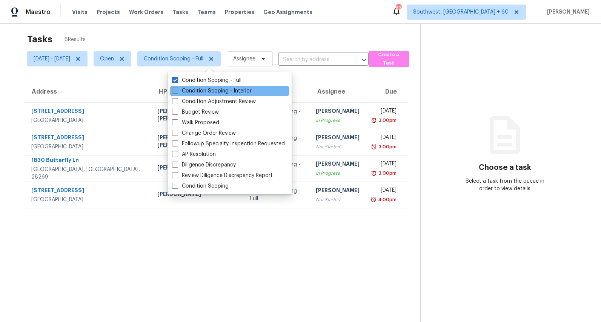
click at [191, 91] on label "Condition Scoping - Interior" at bounding box center [212, 91] width 80 height 8
click at [177, 91] on input "Condition Scoping - Interior" at bounding box center [174, 89] width 5 height 5
checkbox input "true"
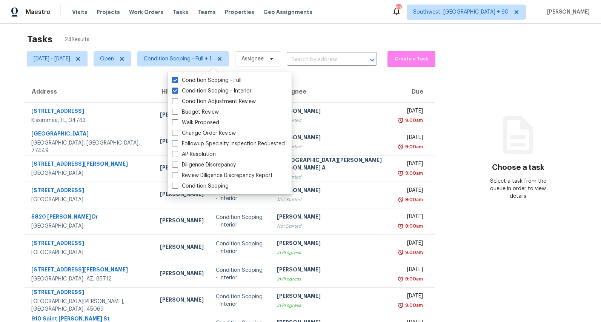
click at [166, 34] on div "Tasks 24 Results" at bounding box center [237, 39] width 420 height 20
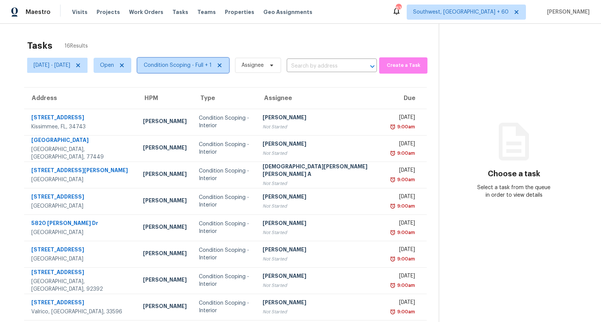
click at [205, 64] on span "Condition Scoping - Full + 1" at bounding box center [178, 66] width 68 height 8
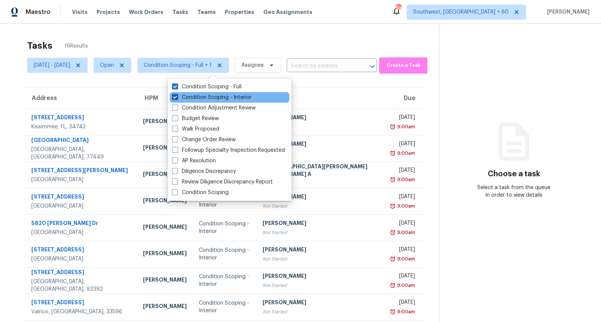
click at [203, 96] on label "Condition Scoping - Interior" at bounding box center [212, 98] width 80 height 8
click at [177, 96] on input "Condition Scoping - Interior" at bounding box center [174, 96] width 5 height 5
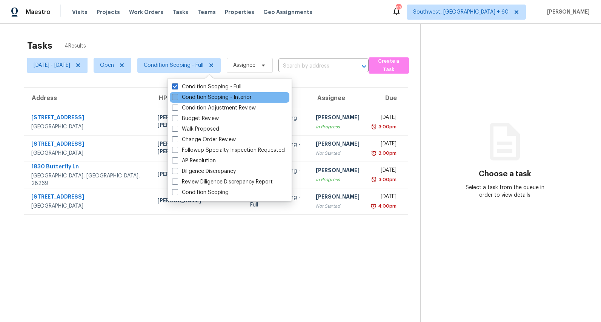
click at [203, 96] on label "Condition Scoping - Interior" at bounding box center [212, 98] width 80 height 8
click at [177, 96] on input "Condition Scoping - Interior" at bounding box center [174, 96] width 5 height 5
checkbox input "true"
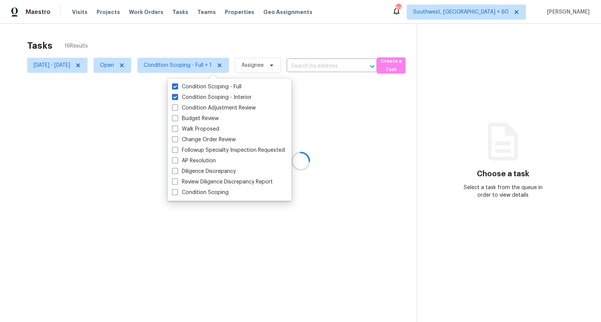
click at [160, 38] on div "Tasks 16 Results" at bounding box center [222, 46] width 390 height 20
